Goal: Task Accomplishment & Management: Use online tool/utility

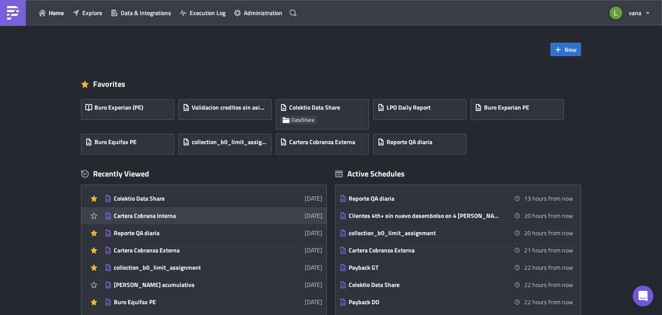
scroll to position [9, 0]
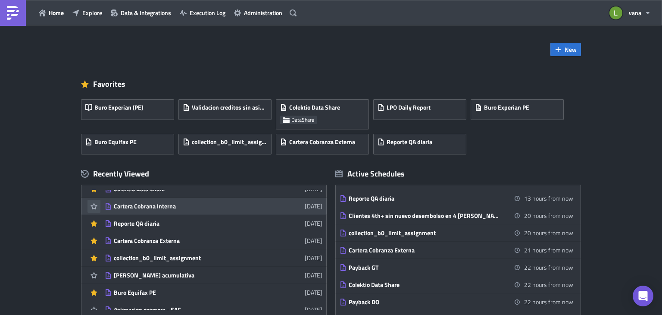
click at [91, 206] on icon "button" at bounding box center [94, 206] width 7 height 7
click at [162, 211] on link "Cartera Cobrana Interna [DATE]" at bounding box center [214, 205] width 218 height 17
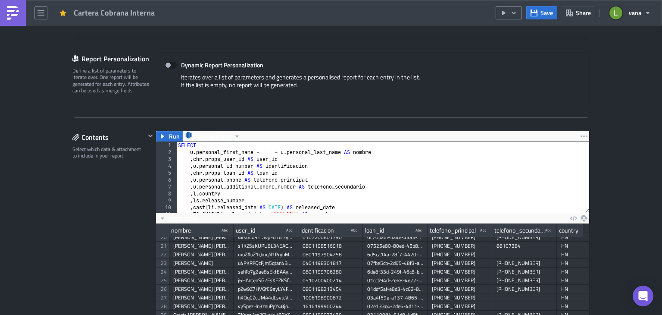
scroll to position [173, 0]
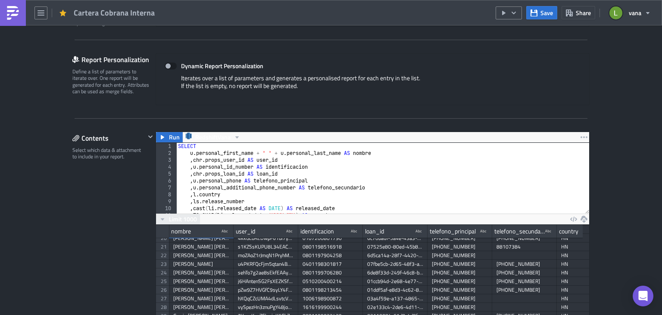
click at [172, 222] on span "Limit 1000" at bounding box center [183, 218] width 28 height 9
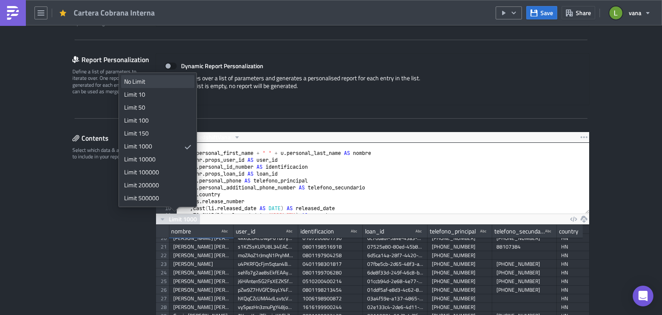
click at [145, 81] on div "No Limit" at bounding box center [156, 81] width 64 height 9
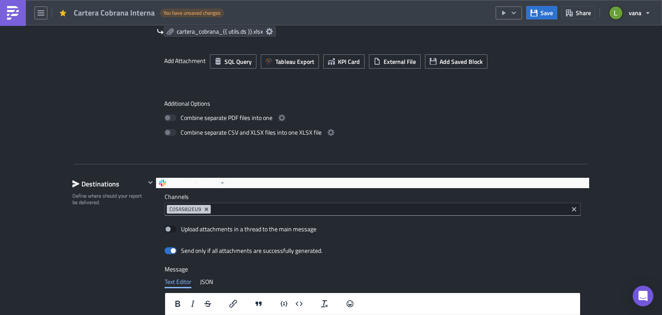
scroll to position [535, 0]
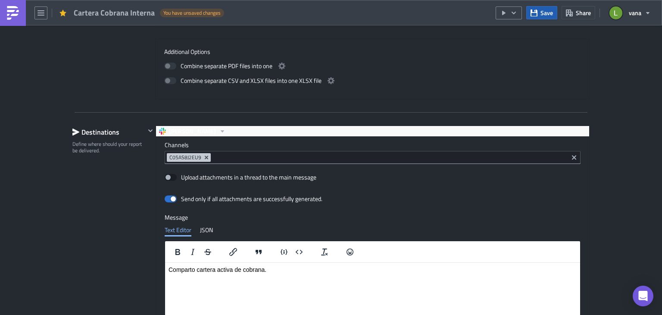
click at [544, 8] on span "Save" at bounding box center [546, 12] width 12 height 9
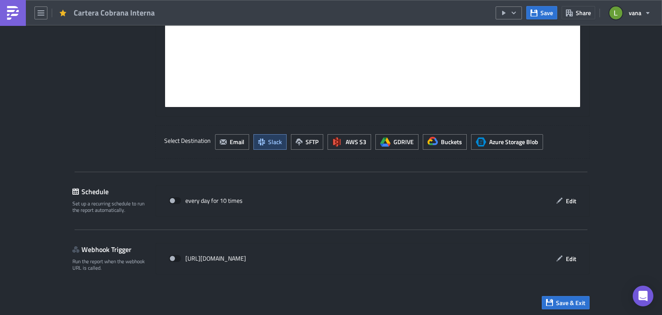
scroll to position [766, 0]
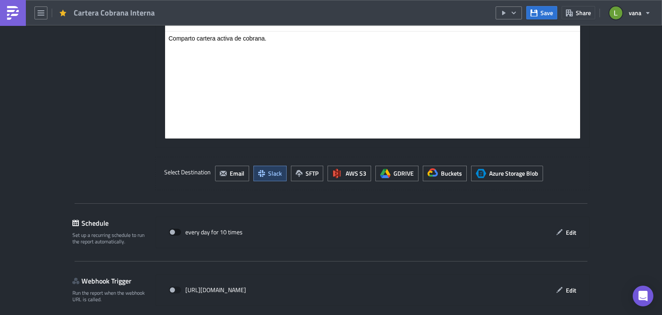
click at [173, 229] on span at bounding box center [175, 231] width 12 height 7
click at [173, 229] on input "checkbox" at bounding box center [174, 232] width 6 height 6
checkbox input "true"
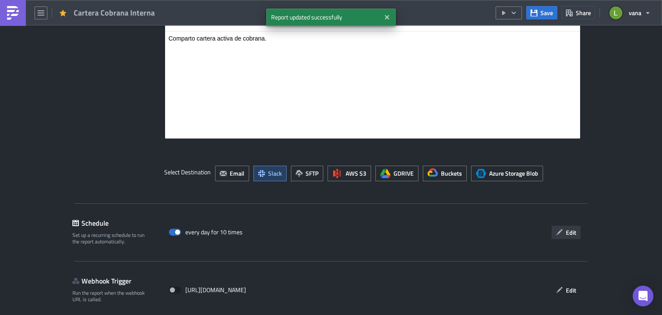
click at [569, 235] on button "Edit" at bounding box center [566, 231] width 29 height 13
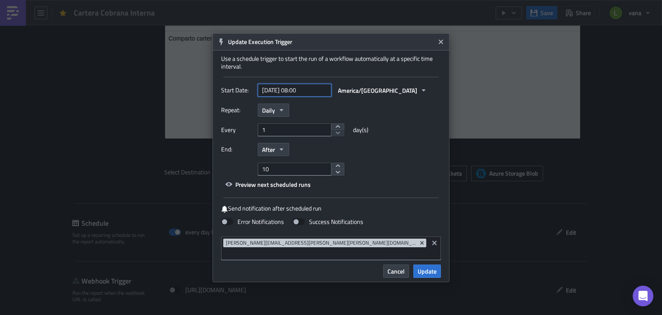
click at [317, 97] on input "[DATE] 08:00" at bounding box center [295, 90] width 74 height 13
select select "8"
select select "2025"
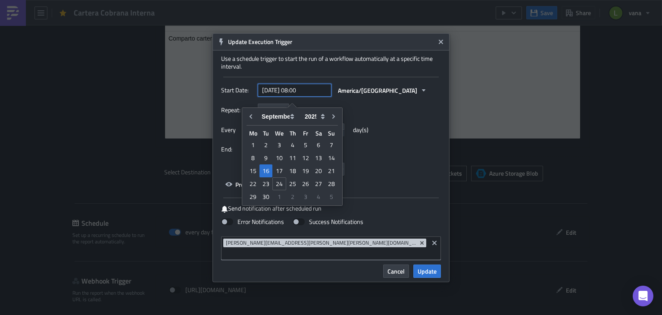
click at [302, 94] on input "[DATE] 08:00" at bounding box center [295, 90] width 74 height 13
type input "[DATE] 00:00"
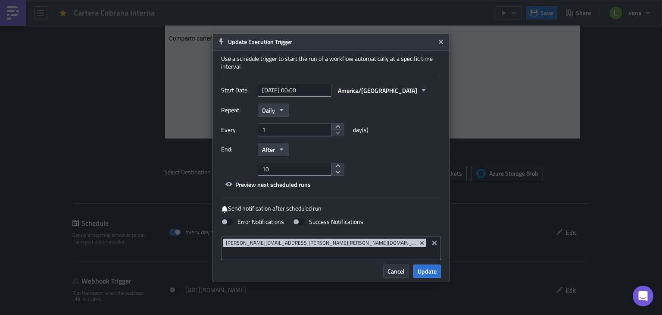
click at [403, 268] on span "Cancel" at bounding box center [395, 270] width 17 height 9
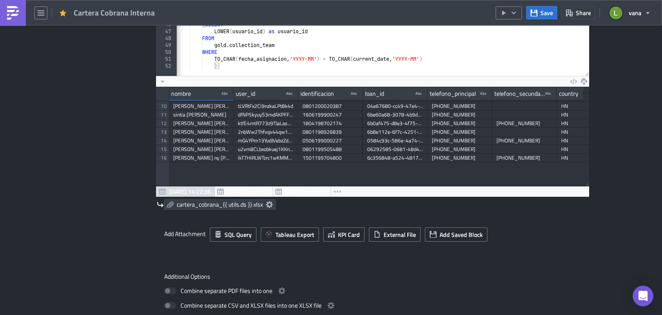
scroll to position [5, 0]
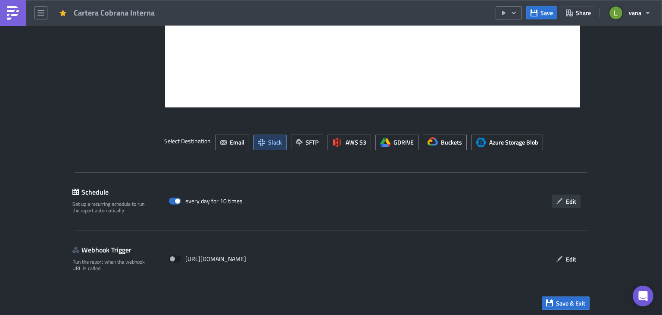
click at [570, 197] on span "Edit" at bounding box center [571, 201] width 10 height 9
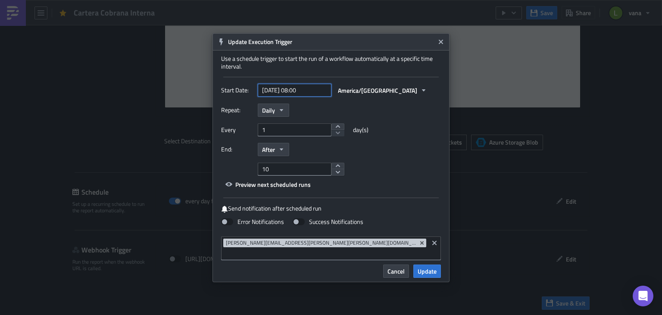
select select "8"
select select "2025"
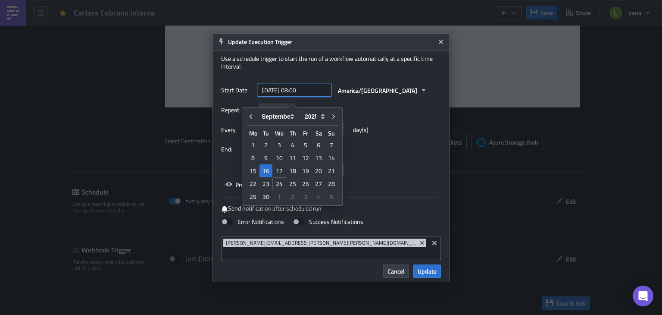
click at [307, 96] on input "[DATE] 08:00" at bounding box center [295, 90] width 74 height 13
click at [302, 92] on input "[DATE] 08:00" at bounding box center [295, 90] width 74 height 13
click at [307, 94] on input "[DATE] 06:00" at bounding box center [295, 90] width 74 height 13
type input "[DATE] 06:50"
click at [421, 116] on div "Repeat: Daily" at bounding box center [331, 109] width 220 height 13
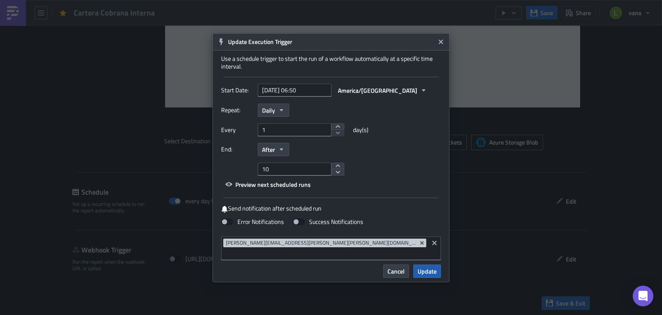
click at [437, 266] on button "Update" at bounding box center [427, 270] width 28 height 13
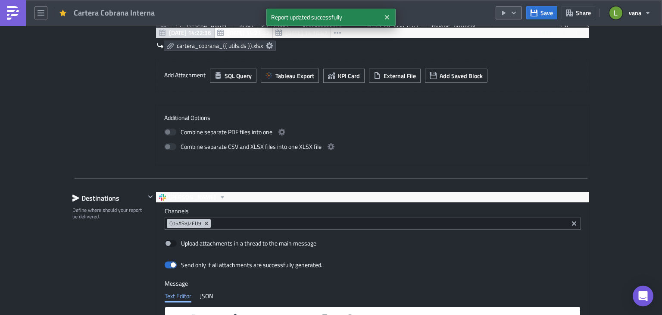
click at [511, 11] on icon "button" at bounding box center [513, 12] width 7 height 7
click at [517, 49] on div "Run Report" at bounding box center [535, 47] width 67 height 9
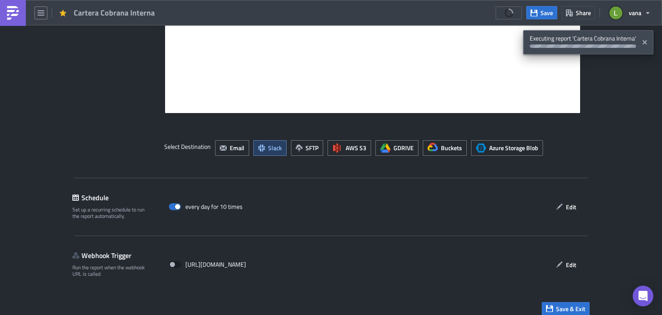
scroll to position [792, 0]
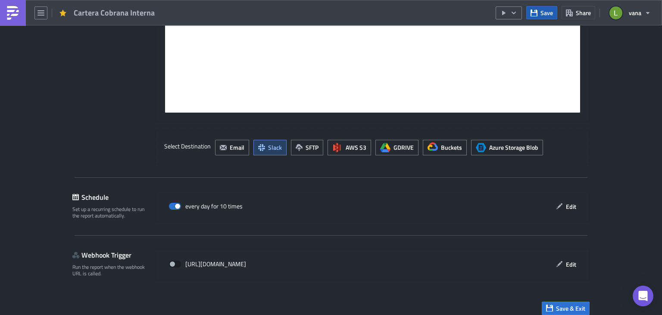
click at [541, 13] on span "Save" at bounding box center [546, 12] width 12 height 9
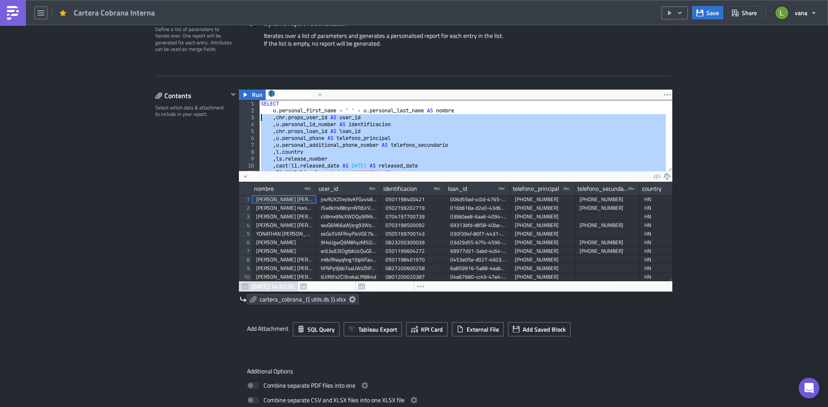
scroll to position [0, 0]
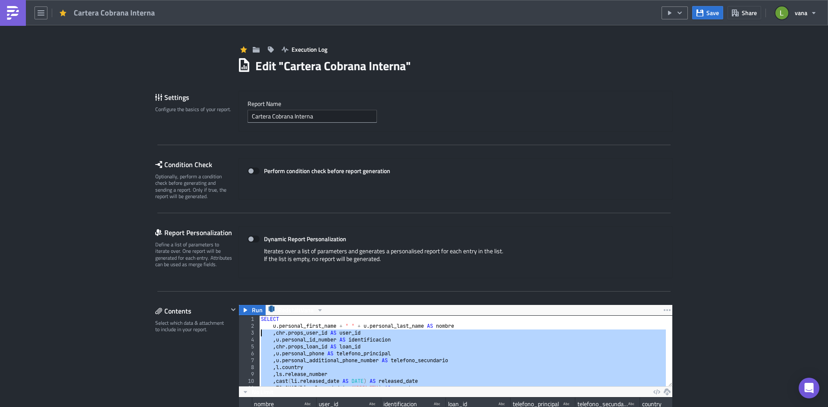
drag, startPoint x: 331, startPoint y: 160, endPoint x: 266, endPoint y: 118, distance: 77.8
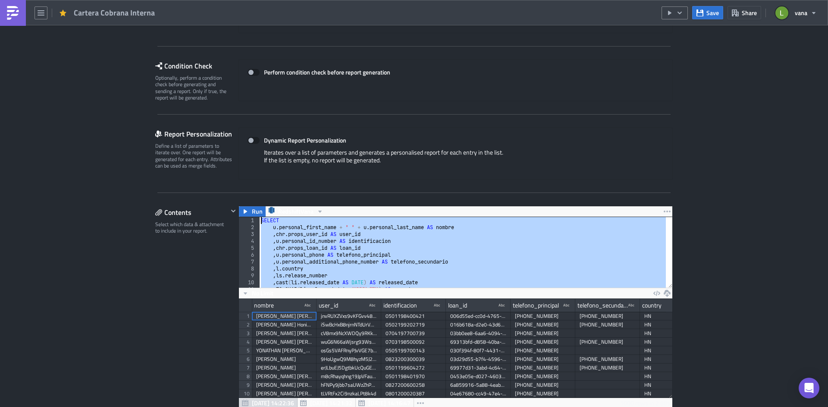
scroll to position [86, 0]
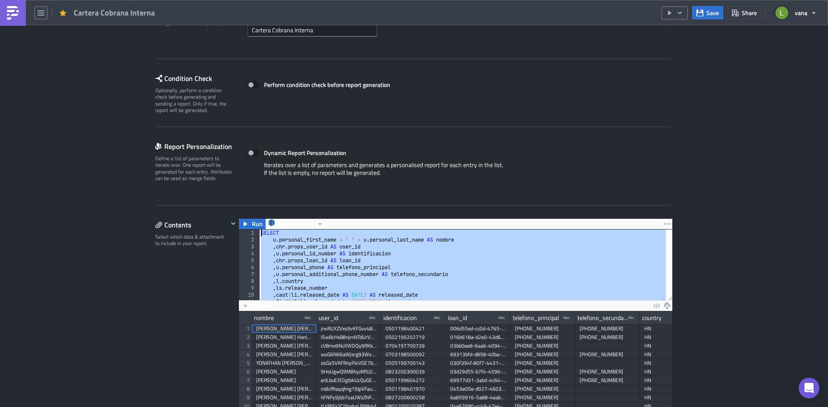
click at [283, 234] on div "SELECT u . personal_first_name + ' ' + u . personal_last_name AS nombre , chr .…" at bounding box center [462, 265] width 406 height 71
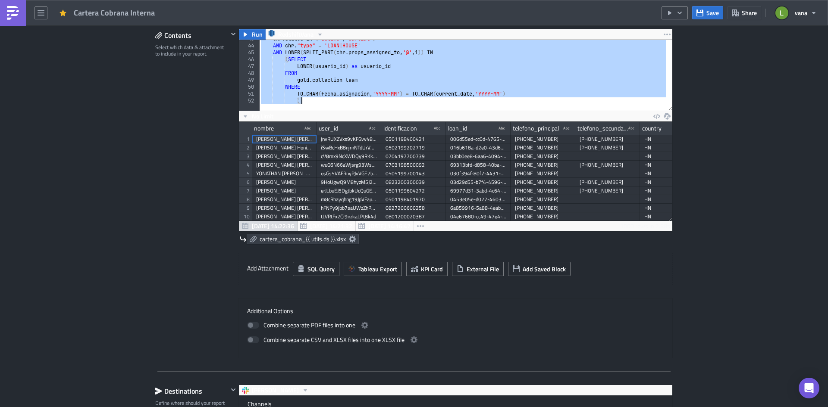
scroll to position [259, 0]
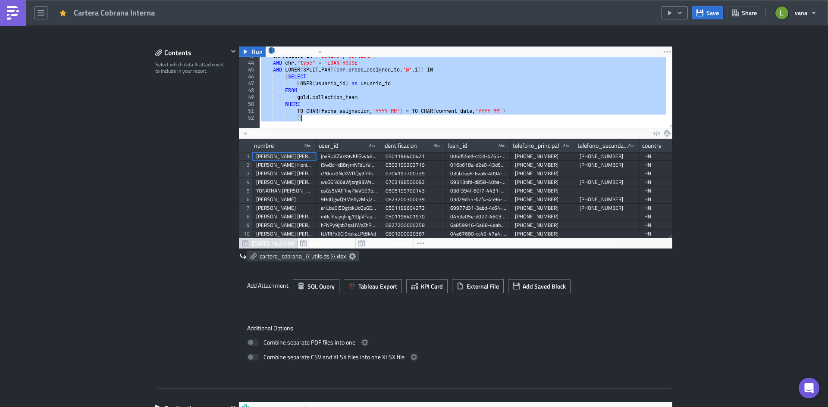
drag, startPoint x: 257, startPoint y: 233, endPoint x: 329, endPoint y: 132, distance: 124.0
click at [329, 132] on div "SELECT 43 44 45 46 47 48 49 50 51 52 chr . status IN ( 'active' , 'partial' ) A…" at bounding box center [455, 153] width 433 height 192
type textarea "TO_CHAR(fecha_asignacion, 'YYYY-MM') = TO_CHAR(current_date, 'YYYY-MM') )"
click at [17, 16] on img at bounding box center [13, 13] width 14 height 14
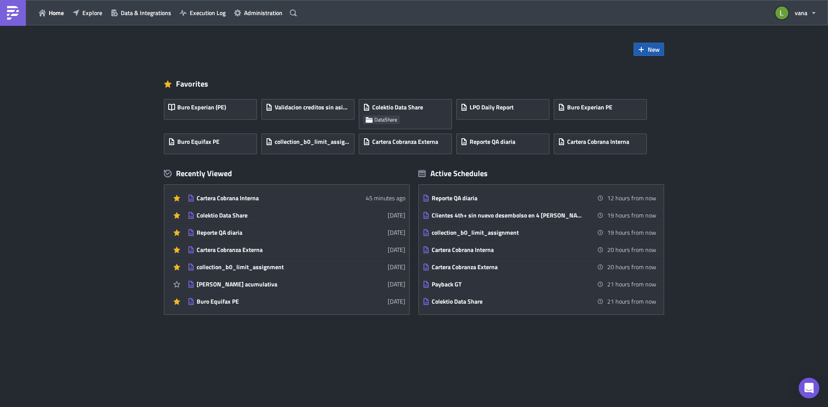
click at [650, 48] on span "New" at bounding box center [653, 49] width 12 height 9
click at [657, 68] on div "Report" at bounding box center [677, 71] width 57 height 9
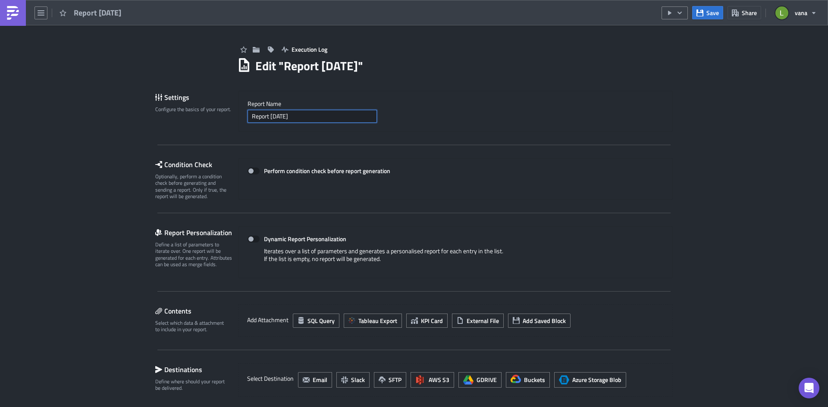
click at [284, 117] on input "Report [DATE]" at bounding box center [311, 116] width 129 height 13
drag, startPoint x: 316, startPoint y: 118, endPoint x: 200, endPoint y: 113, distance: 116.9
click at [200, 113] on div "Settings Configure the basics of your report. Report Nam﻿e Report [DATE]" at bounding box center [413, 111] width 517 height 41
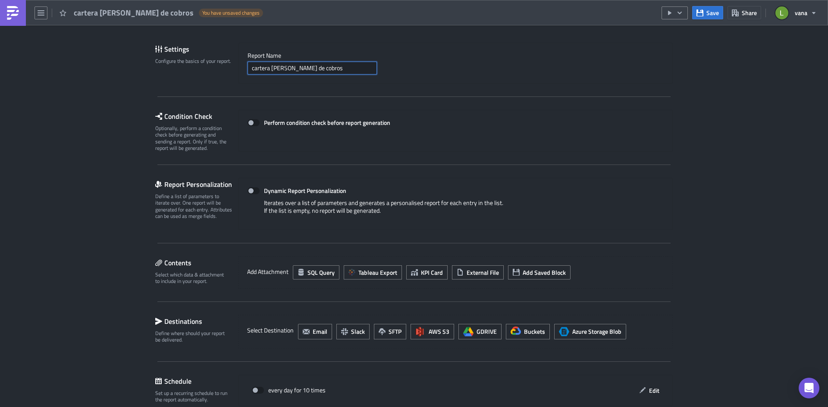
scroll to position [147, 0]
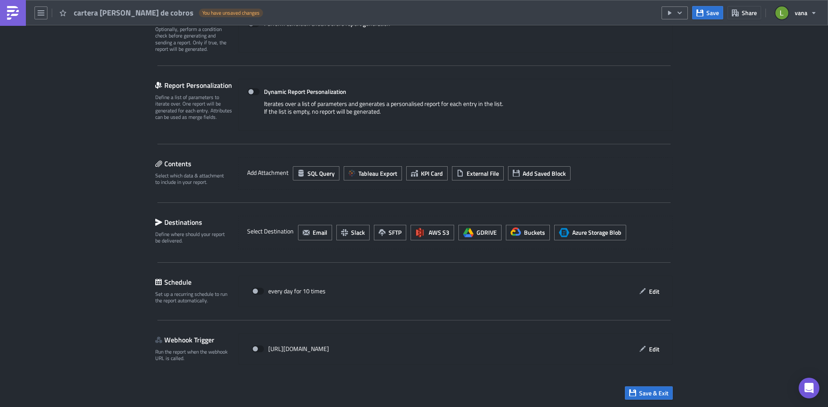
type input "cartera [PERSON_NAME] de cobros"
click at [307, 181] on div "Add Attachment SQL Query Tableau Export KPI Card External File Add Saved Block" at bounding box center [455, 173] width 434 height 32
click at [309, 169] on span "SQL Query" at bounding box center [320, 173] width 27 height 9
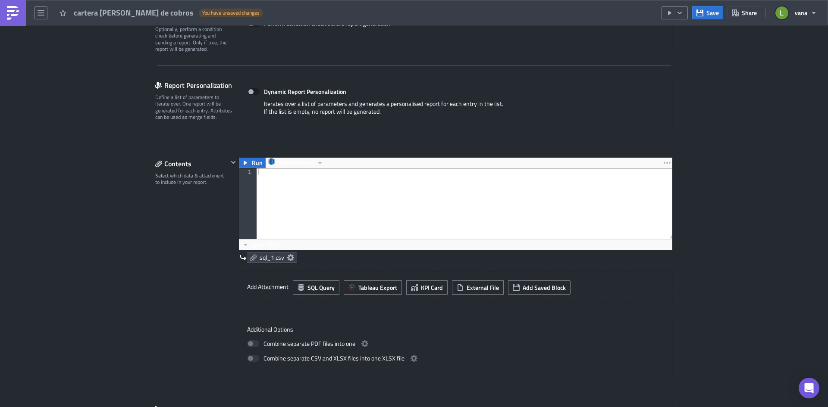
click at [285, 185] on div at bounding box center [464, 211] width 416 height 84
paste textarea ")"
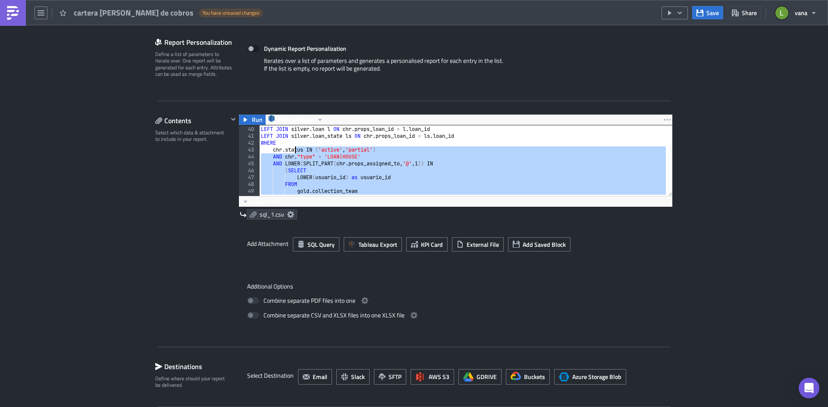
scroll to position [269, 0]
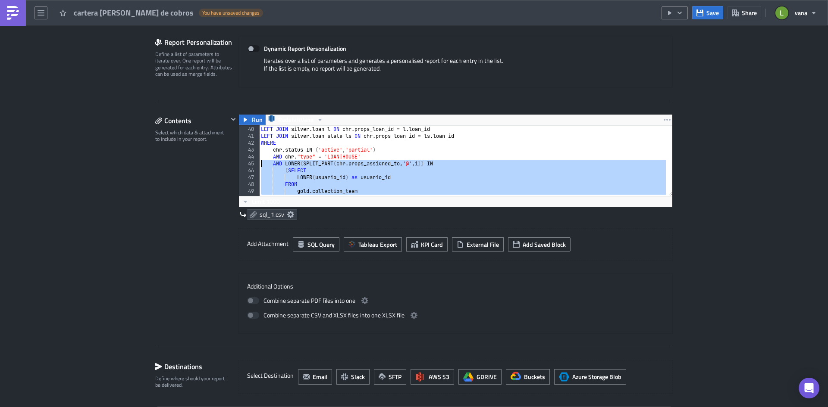
drag, startPoint x: 310, startPoint y: 186, endPoint x: 253, endPoint y: 167, distance: 59.7
click at [253, 167] on div ") 39 40 41 42 43 44 45 46 47 48 49 50 51 LEFT JOIN silver . user u ON chr . pro…" at bounding box center [455, 160] width 433 height 71
type textarea "AND LOWER(SPLIT_PART(chr.props_assigned_to, '@', 1)) IN (SELECT"
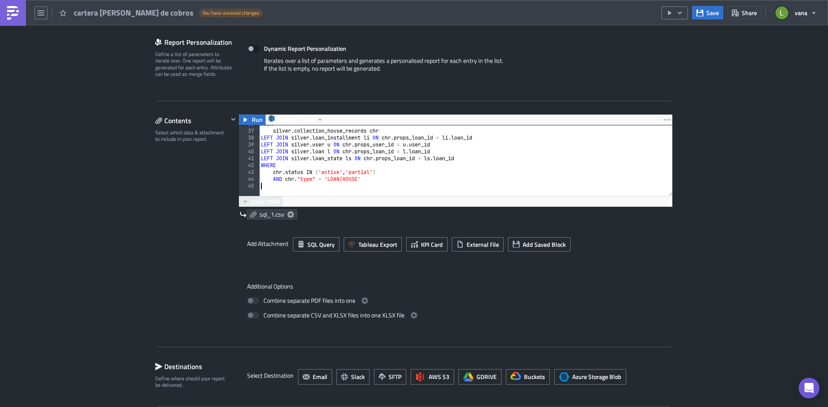
type textarea "AND chr."type" = 'LOAN|HOUSE'"
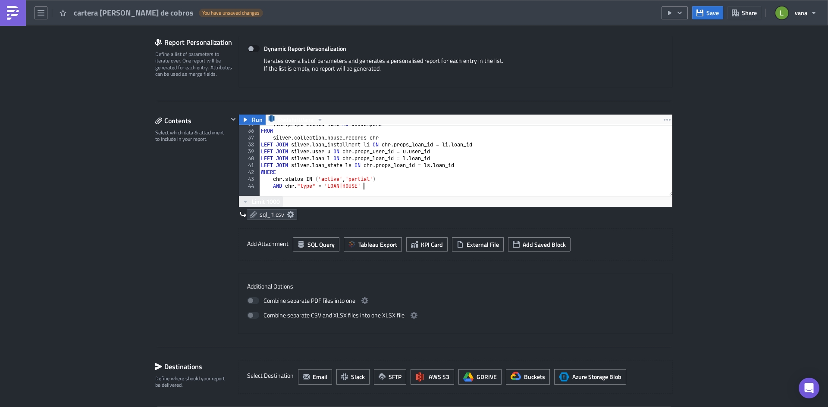
scroll to position [246, 0]
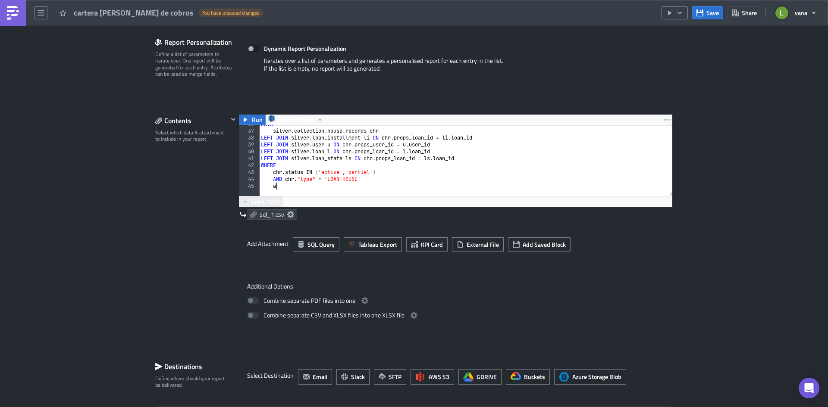
type textarea "a"
paste textarea "chr.props_house_id"
click at [357, 186] on div "FROM silver . collection_house_records chr LEFT JOIN silver . loan_installment …" at bounding box center [665, 160] width 813 height 78
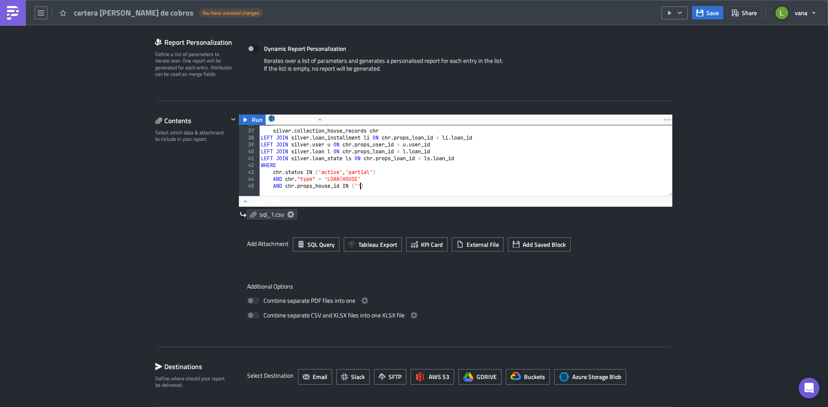
paste textarea "estudio_infante_hidalgo_pe"
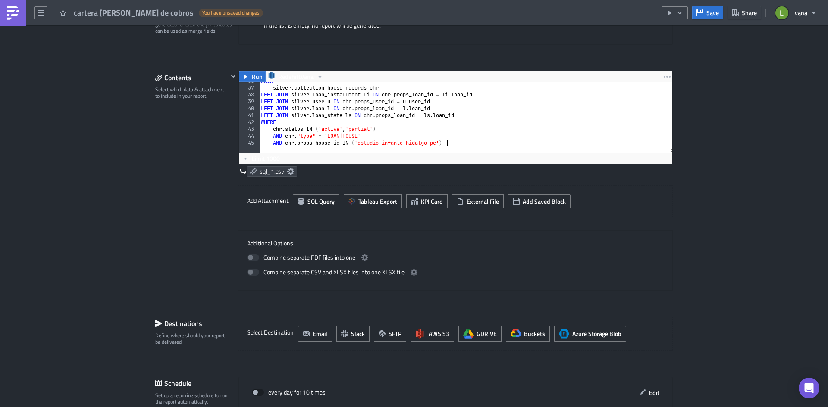
click at [467, 144] on div "FROM silver . collection_house_records chr LEFT JOIN silver . loan_installment …" at bounding box center [665, 117] width 813 height 78
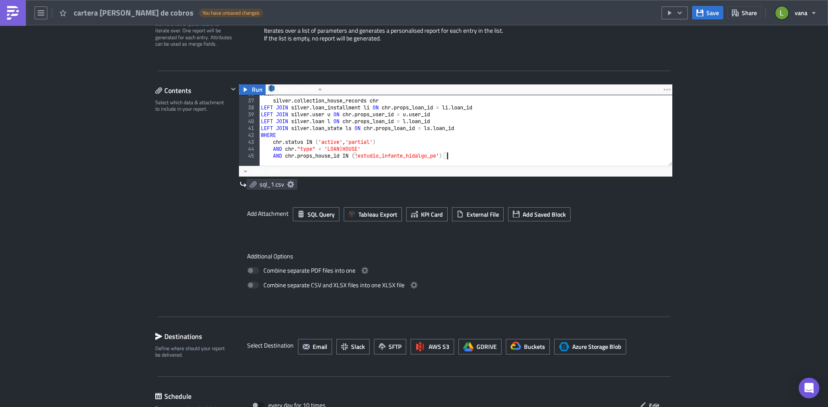
scroll to position [206, 0]
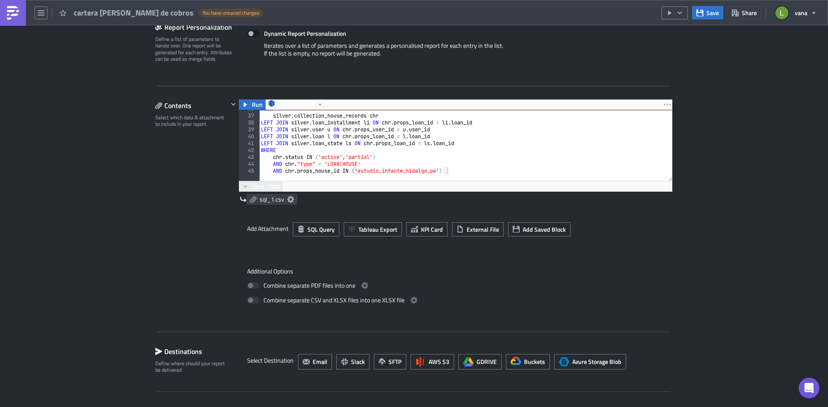
click at [266, 185] on span "Limit 1000" at bounding box center [266, 186] width 28 height 9
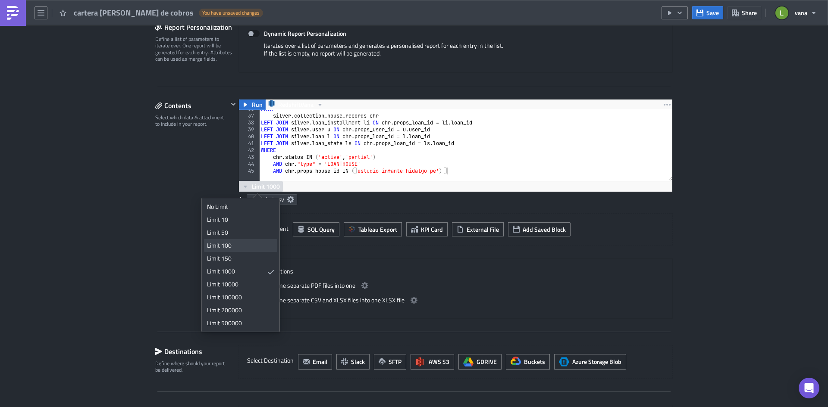
click at [240, 244] on div "Limit 100" at bounding box center [239, 245] width 64 height 9
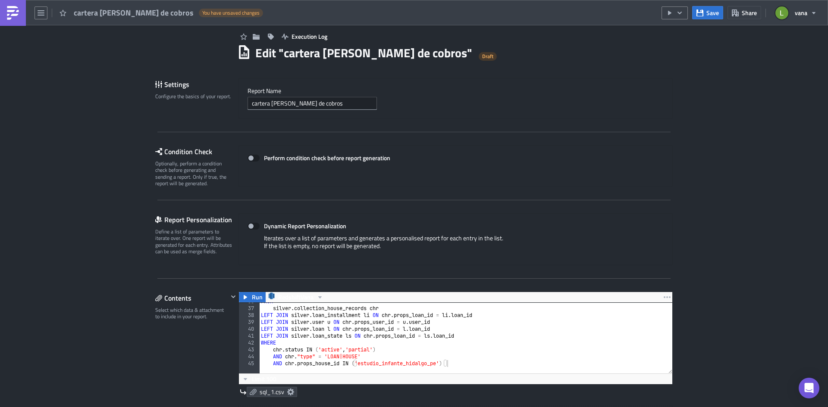
scroll to position [0, 0]
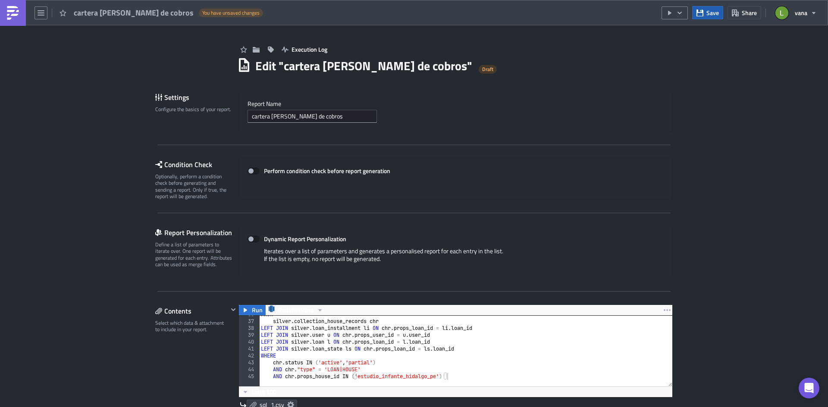
click at [662, 8] on button "Save" at bounding box center [707, 12] width 31 height 13
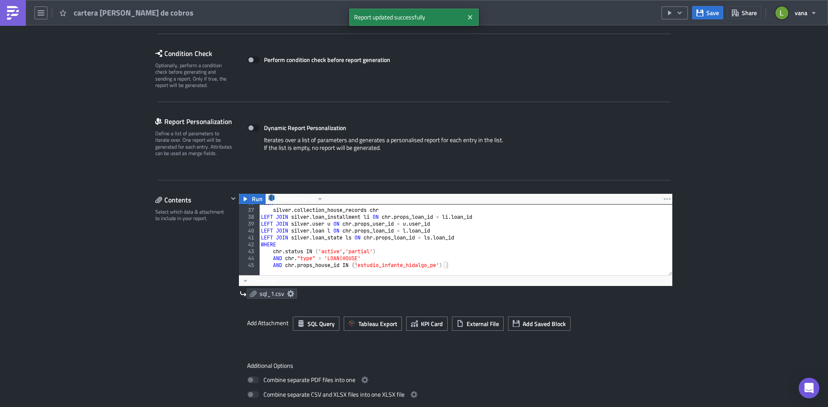
scroll to position [129, 0]
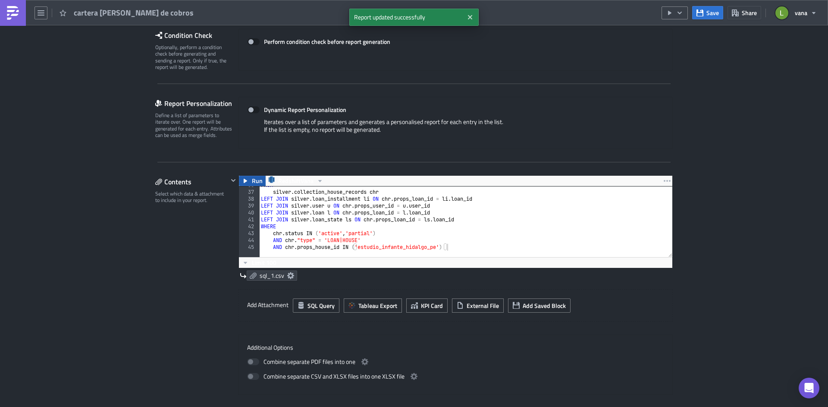
click at [247, 176] on button "Run" at bounding box center [252, 181] width 27 height 10
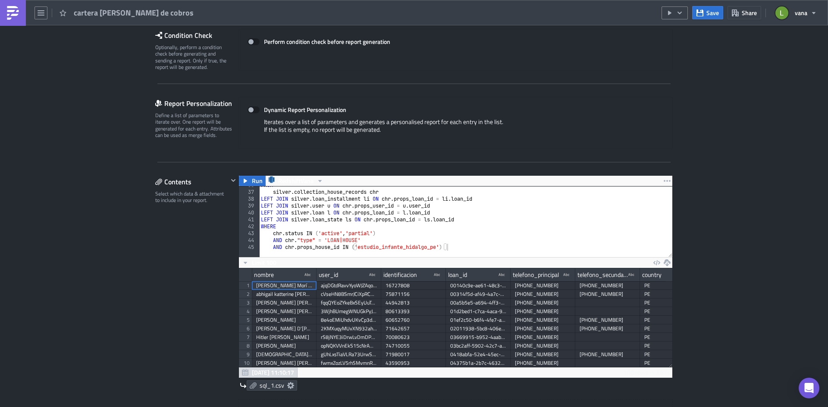
scroll to position [99, 433]
drag, startPoint x: 440, startPoint y: 247, endPoint x: 440, endPoint y: 266, distance: 19.0
click at [440, 249] on div "AND chr.props_house_id IN ('estudio_infante_hidalgo_pe') 36 37 38 39 40 41 42 4…" at bounding box center [455, 222] width 433 height 71
paste textarea "gnosis_peru_sac_pe'"
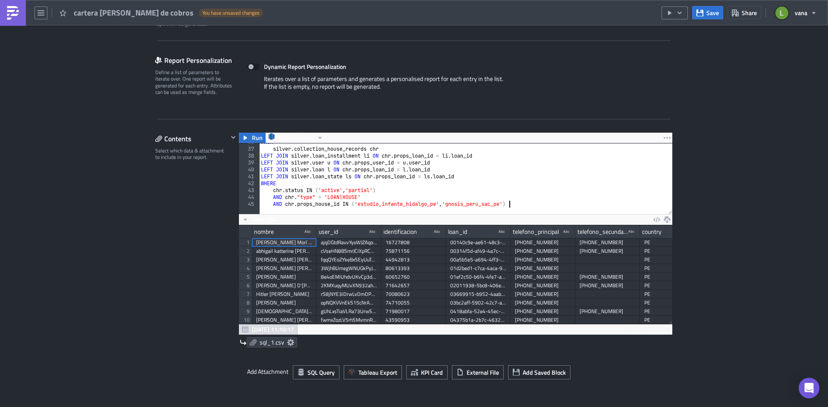
scroll to position [246, 0]
click at [283, 206] on div at bounding box center [665, 210] width 813 height 9
type textarea "AND LOWER(chr.props_house_id) IN ('estudio_infante_hidalgo_pe', 'gnosis_peru_sa…"
click at [662, 13] on span "Save" at bounding box center [712, 12] width 12 height 9
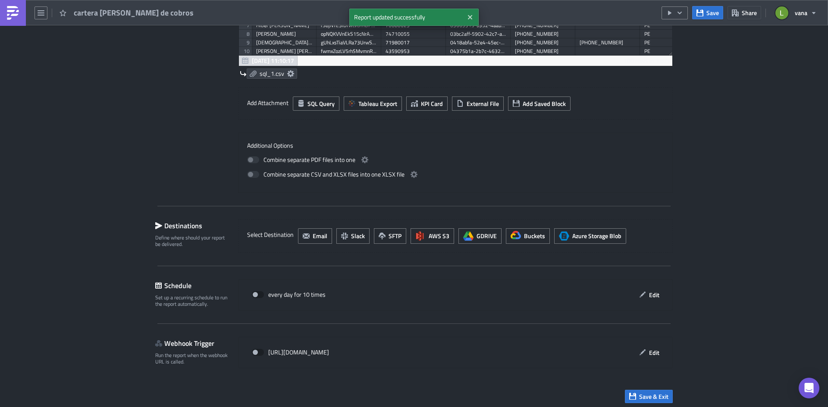
scroll to position [445, 0]
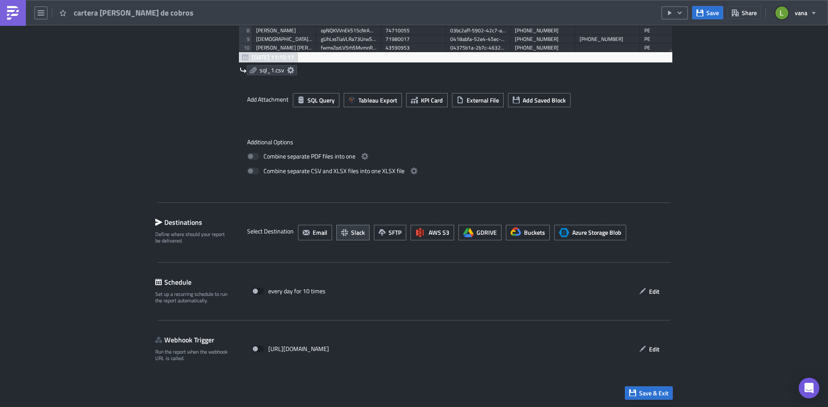
click at [351, 232] on span "Slack" at bounding box center [358, 232] width 14 height 9
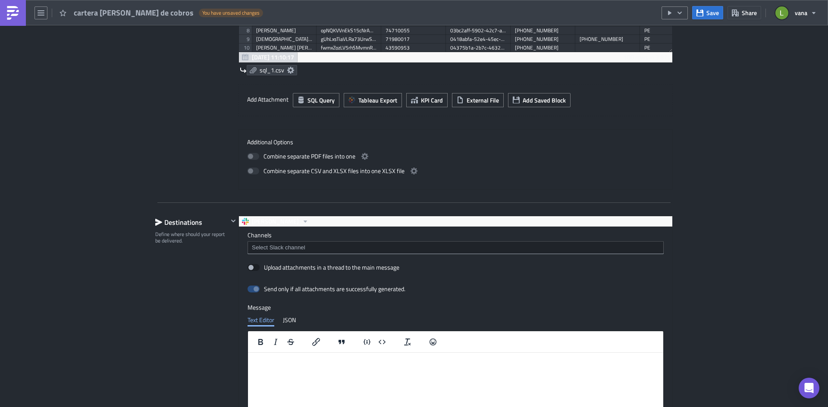
scroll to position [0, 0]
click at [277, 245] on input at bounding box center [455, 248] width 411 height 9
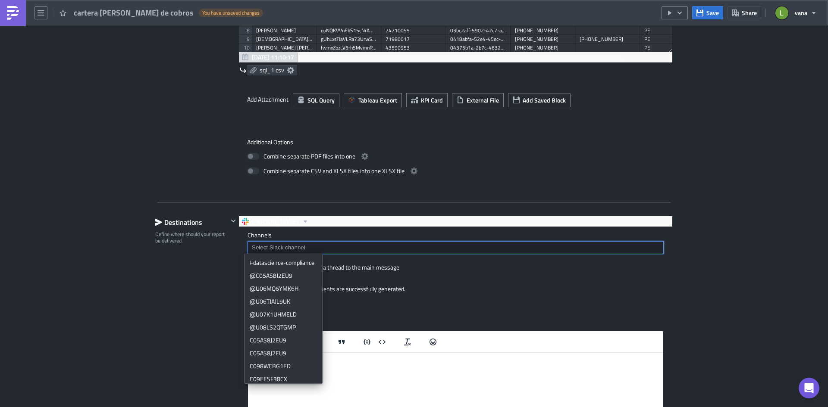
drag, startPoint x: 261, startPoint y: 243, endPoint x: 262, endPoint y: 248, distance: 5.8
click at [261, 243] on div at bounding box center [455, 247] width 416 height 13
paste input "U08V285R890"
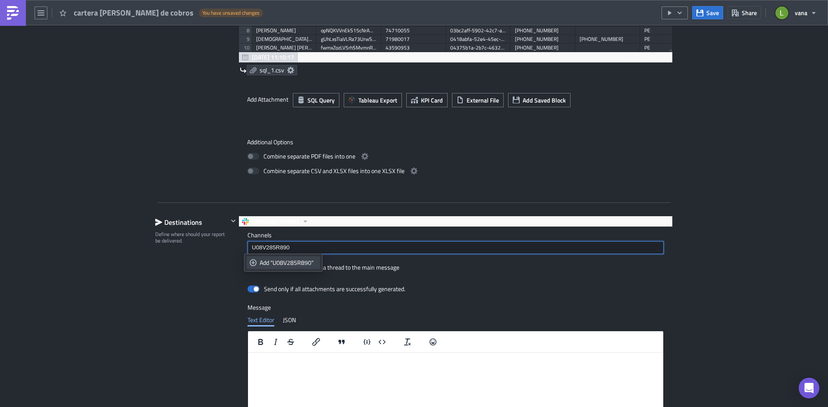
type input "U08V285R890"
click at [287, 264] on div "Add "U08V285R890"" at bounding box center [287, 263] width 57 height 9
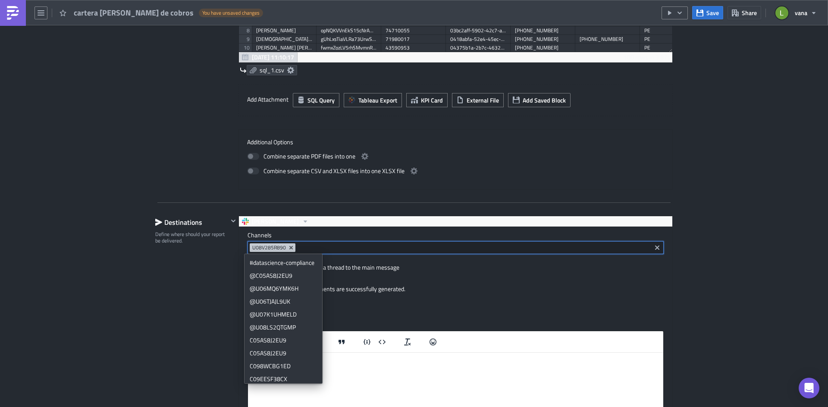
click at [209, 298] on div "Destinations Define where should your report be delivered." at bounding box center [191, 364] width 73 height 296
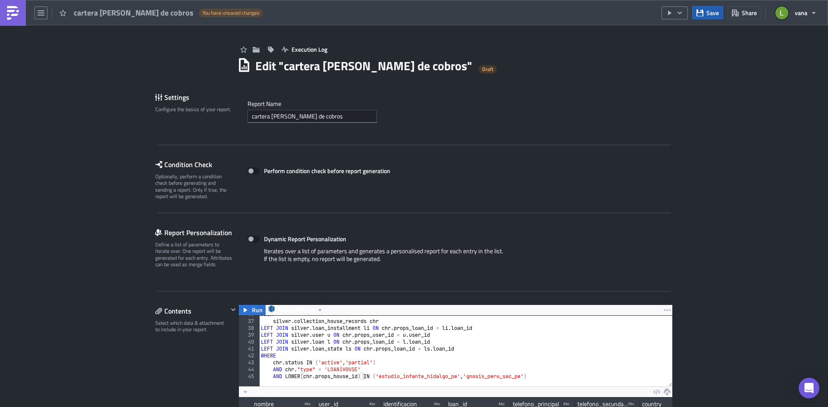
click at [662, 15] on icon "button" at bounding box center [699, 12] width 7 height 7
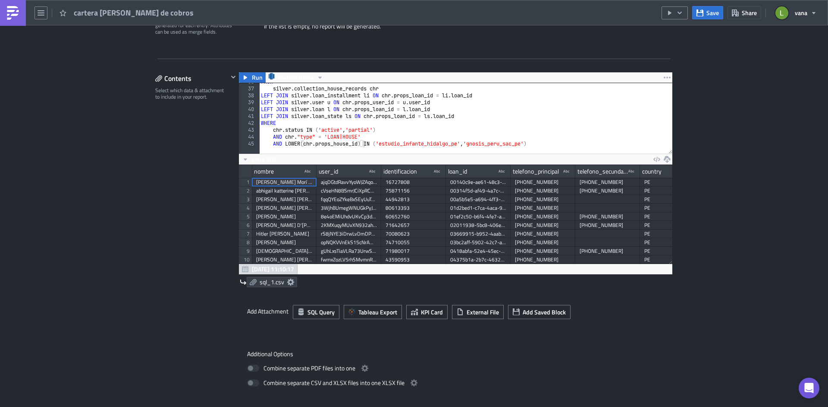
scroll to position [220, 0]
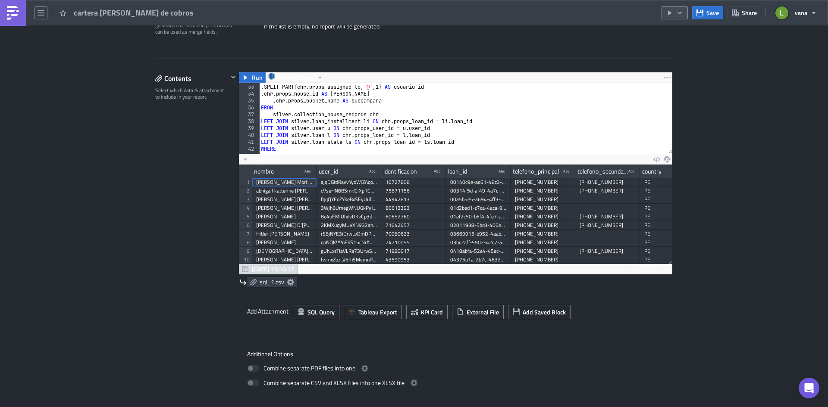
click at [662, 9] on icon "button" at bounding box center [679, 12] width 7 height 7
click at [662, 52] on link "Run Report" at bounding box center [700, 47] width 73 height 13
